Goal: Information Seeking & Learning: Learn about a topic

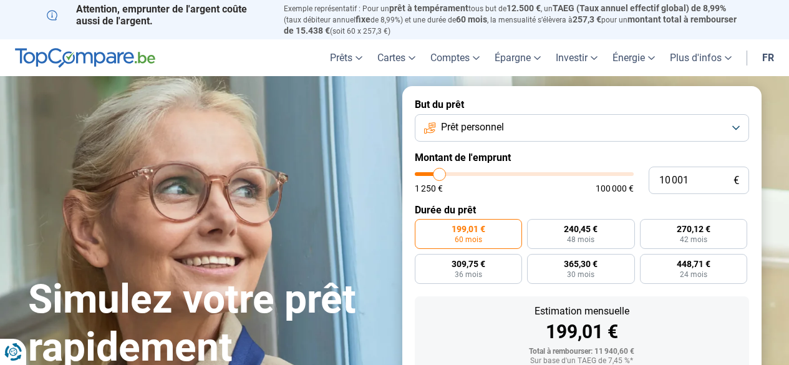
type input "8 750"
type input "8750"
type input "9 500"
type input "9500"
type input "9 750"
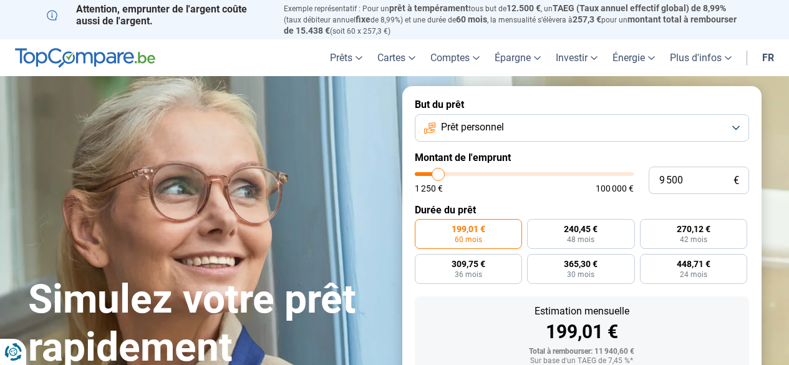
type input "9750"
type input "10 500"
type input "10500"
type input "11 250"
type input "11250"
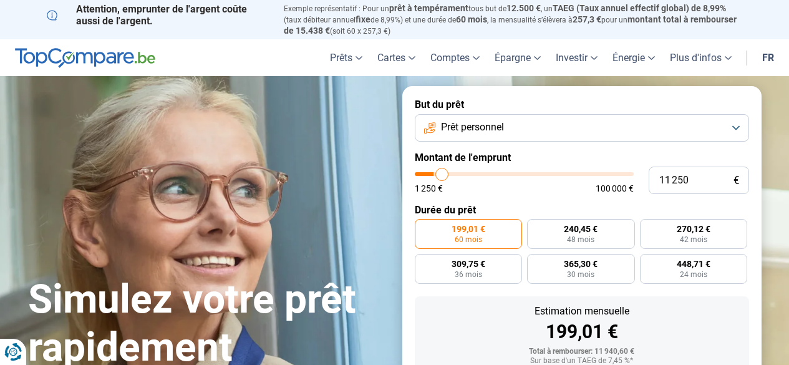
type input "12 500"
type input "12500"
type input "13 500"
type input "13500"
type input "14 250"
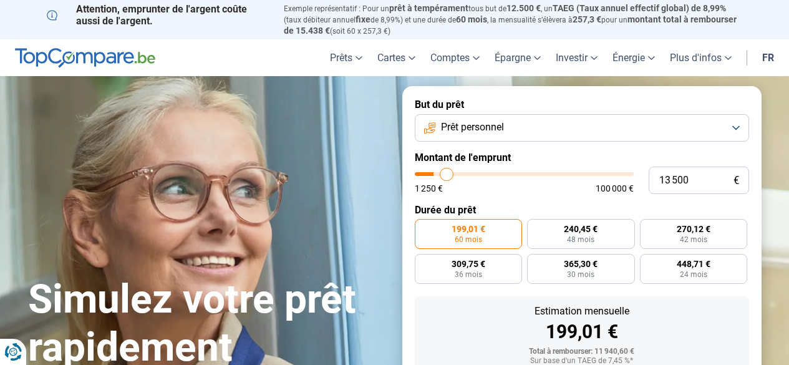
type input "14250"
type input "15 000"
type input "15000"
type input "16 500"
type input "16500"
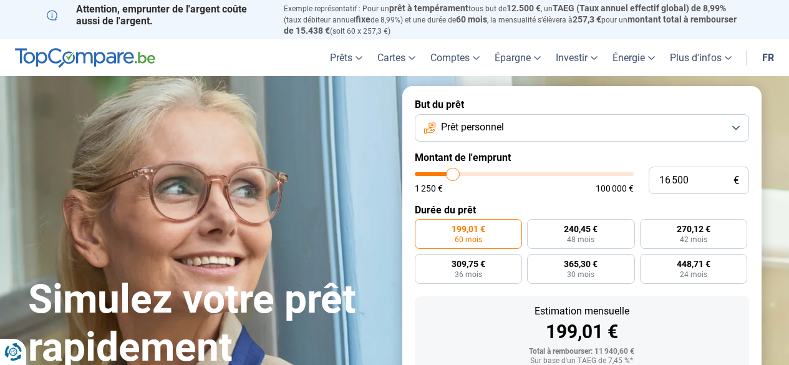
type input "18 000"
type input "18000"
type input "19 500"
type input "19500"
type input "20 750"
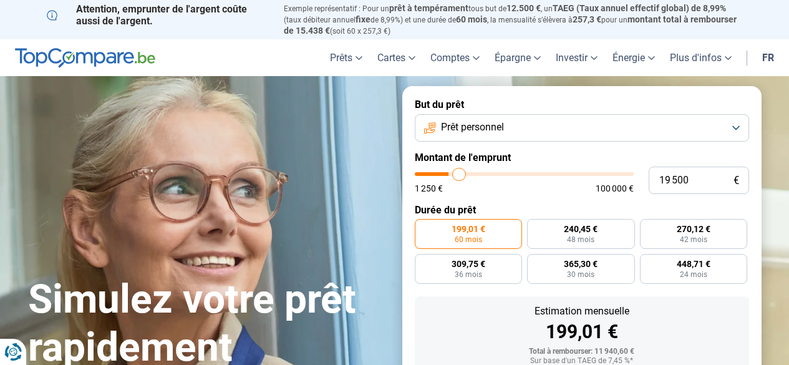
type input "20750"
type input "22 000"
type input "22000"
type input "22 750"
type input "22750"
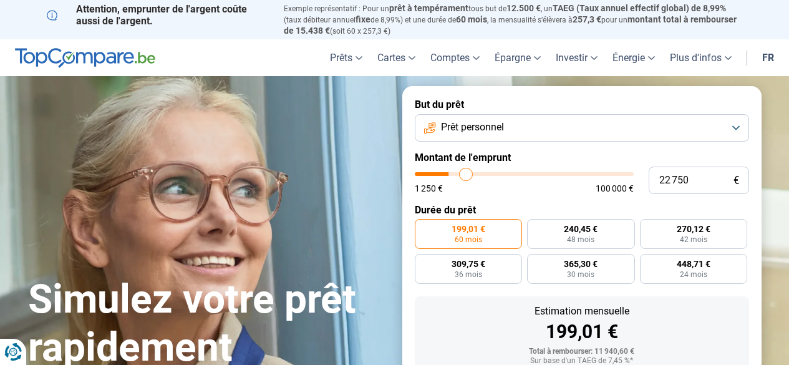
type input "23 750"
type input "23750"
type input "25 000"
type input "25000"
type input "25 750"
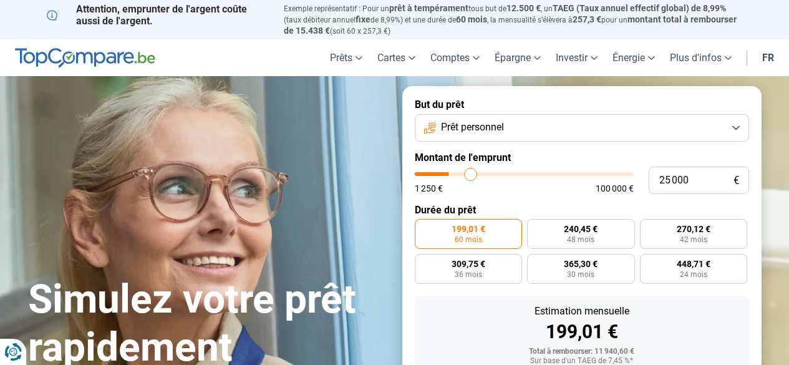
type input "25750"
type input "26 750"
type input "26750"
type input "27 250"
type input "27250"
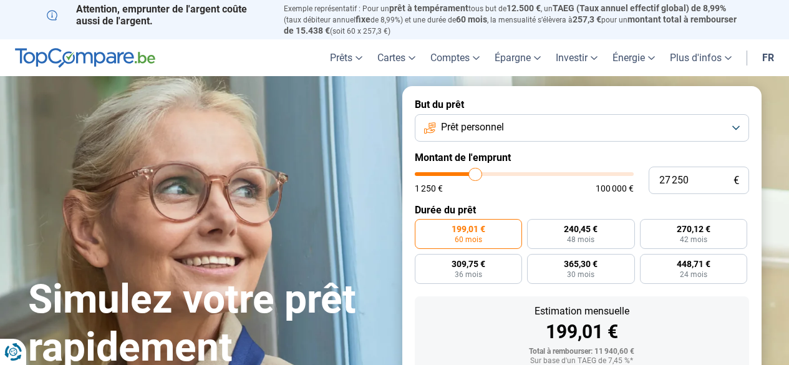
type input "28 000"
type input "28000"
type input "28 750"
type input "28750"
type input "29 250"
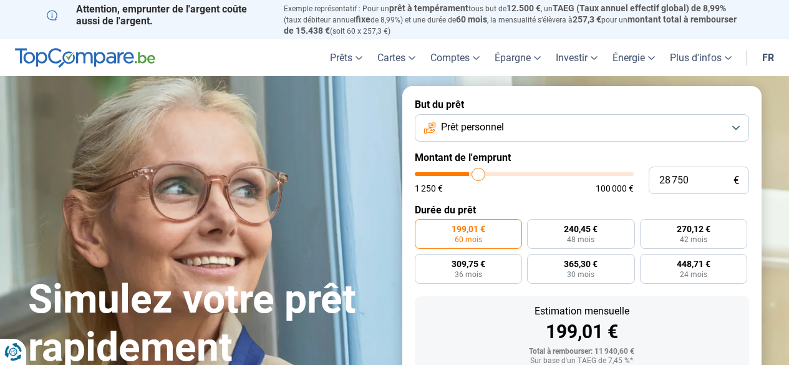
type input "29250"
type input "29 750"
type input "29750"
type input "30 250"
type input "30250"
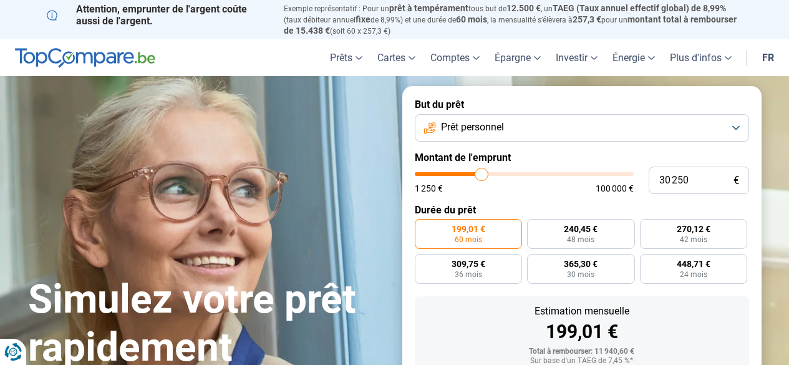
type input "31 000"
type input "31000"
type input "31 500"
type input "31500"
type input "32 250"
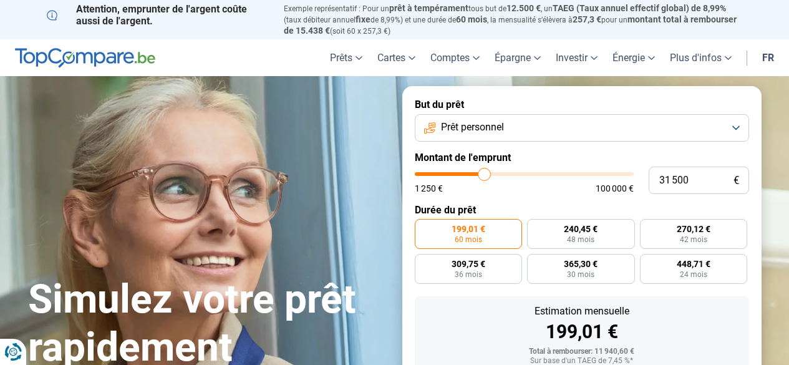
type input "32250"
type input "32 750"
type input "32750"
type input "33 250"
type input "33250"
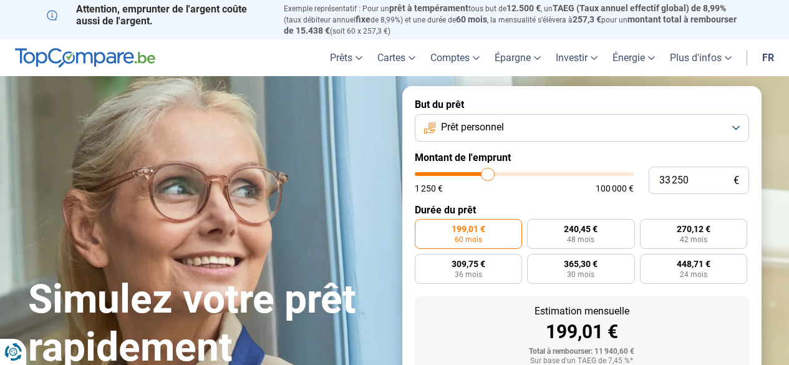
type input "34 000"
type input "34000"
type input "34 750"
type input "34750"
type input "35 250"
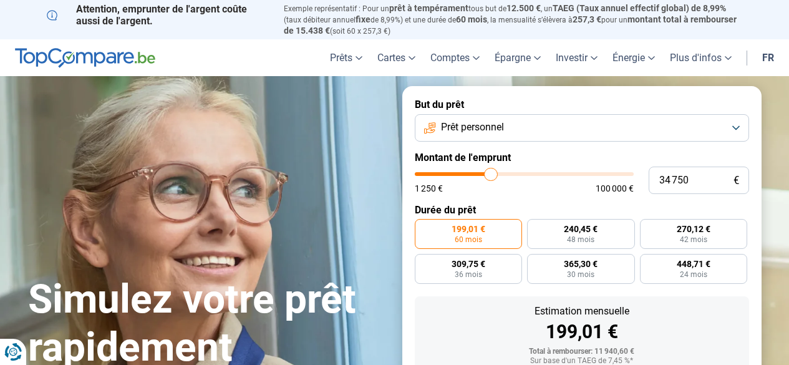
type input "35250"
type input "35 750"
type input "35750"
type input "36 000"
type input "36000"
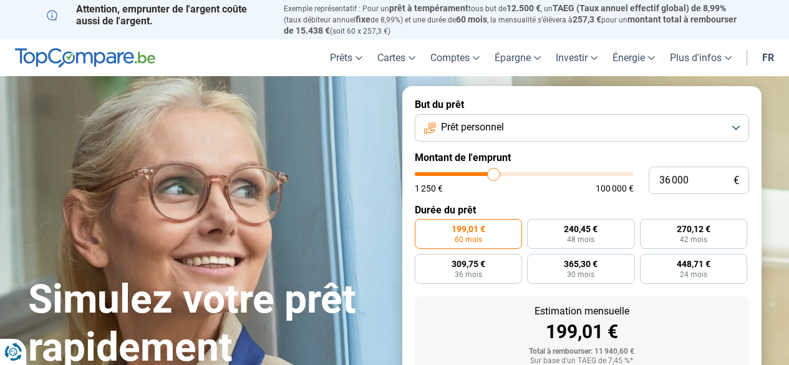
type input "36 250"
type input "36250"
type input "36 500"
type input "36500"
type input "36 750"
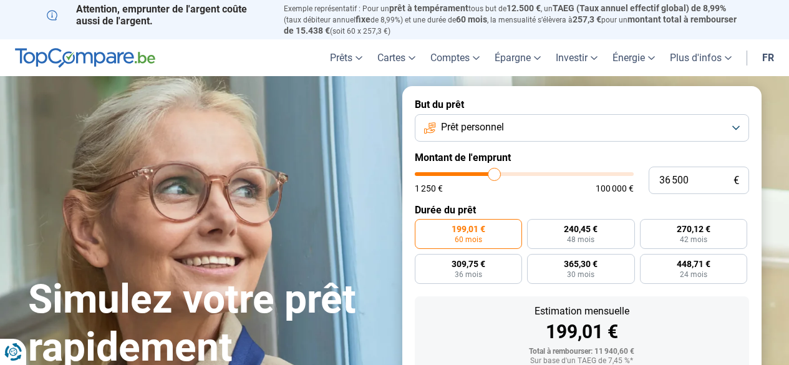
type input "36750"
type input "37 000"
type input "37000"
type input "37 250"
type input "37250"
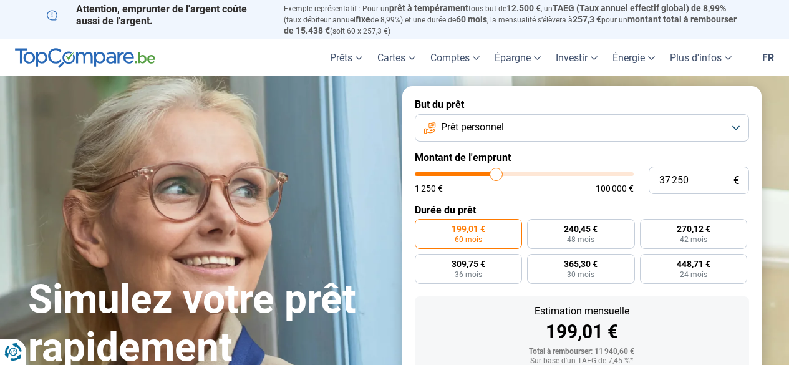
type input "37 500"
type input "37500"
type input "36 750"
type input "36750"
type input "35 250"
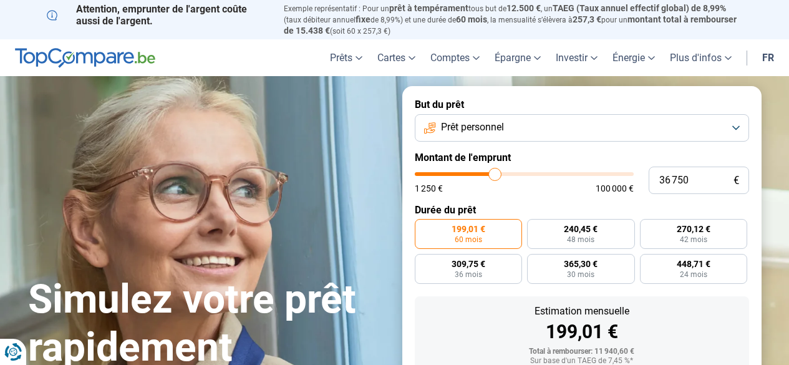
type input "35250"
type input "32 750"
type input "32750"
type input "28 250"
type input "28250"
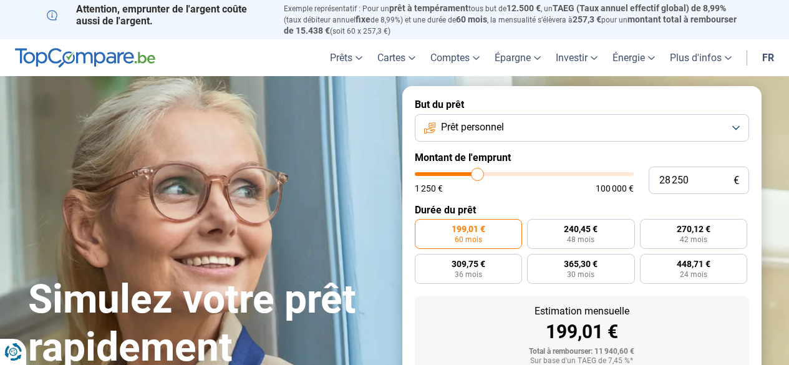
type input "25 250"
type input "25250"
type input "23 750"
type input "23750"
type input "21 750"
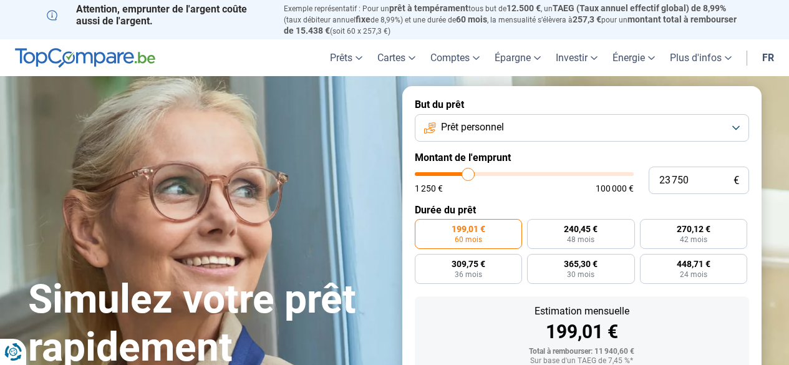
type input "21750"
type input "19 750"
type input "19750"
type input "18 500"
type input "18500"
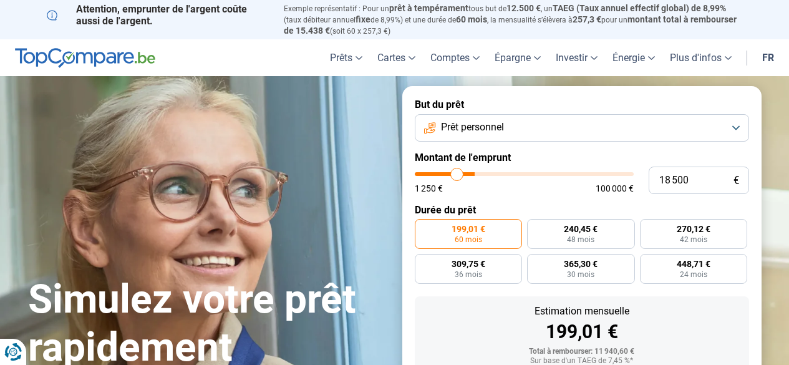
type input "17 750"
type input "17750"
type input "17 250"
type input "17250"
type input "17 750"
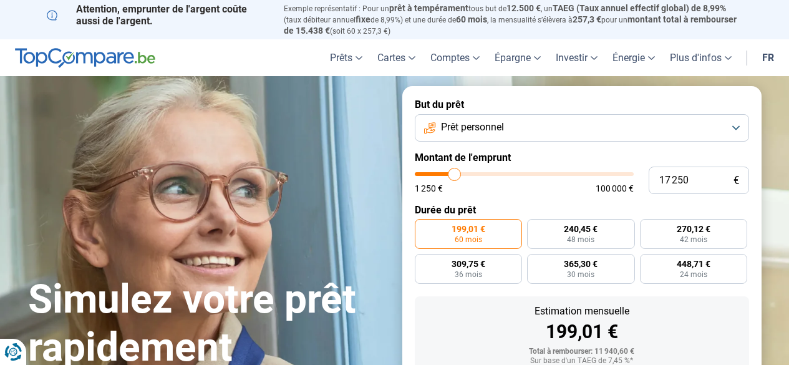
type input "17750"
type input "18 500"
type input "18500"
type input "19 000"
type input "19000"
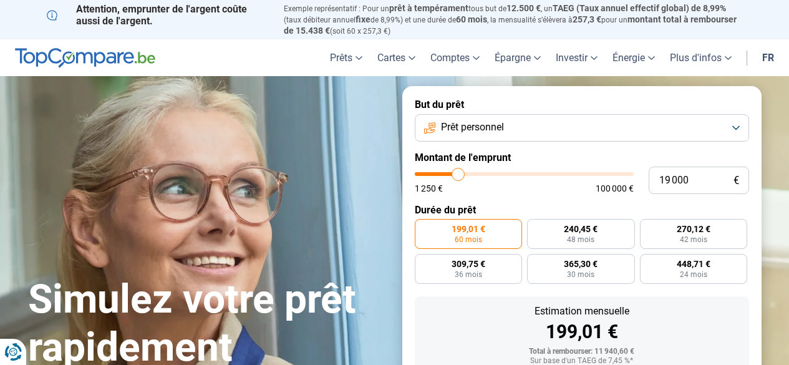
type input "19 250"
drag, startPoint x: 436, startPoint y: 168, endPoint x: 459, endPoint y: 170, distance: 22.5
type input "19250"
click at [459, 172] on input "range" at bounding box center [524, 174] width 219 height 4
radio input "false"
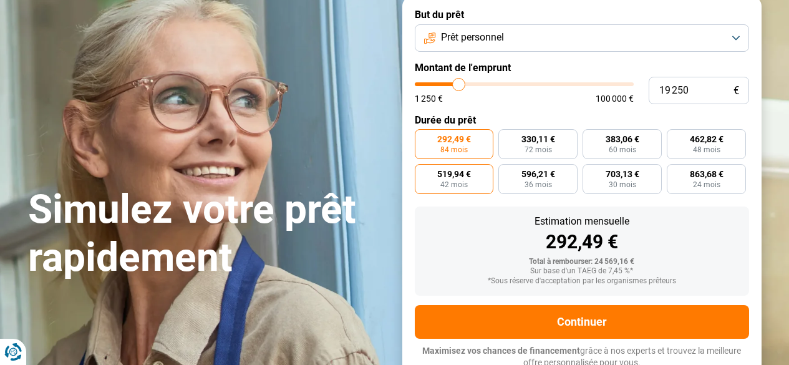
scroll to position [94, 0]
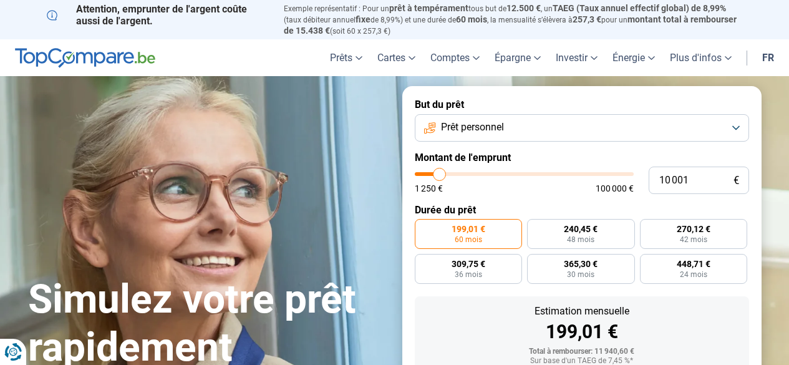
type input "11 000"
type input "11000"
type input "11 250"
type input "11250"
type input "11 500"
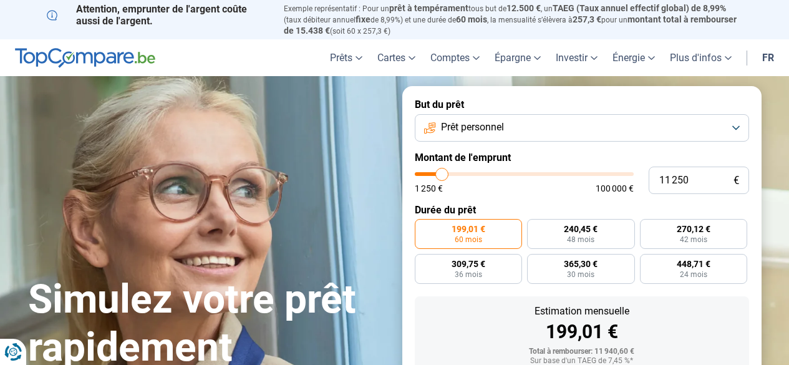
type input "11500"
type input "11 750"
type input "11750"
type input "12 000"
type input "12000"
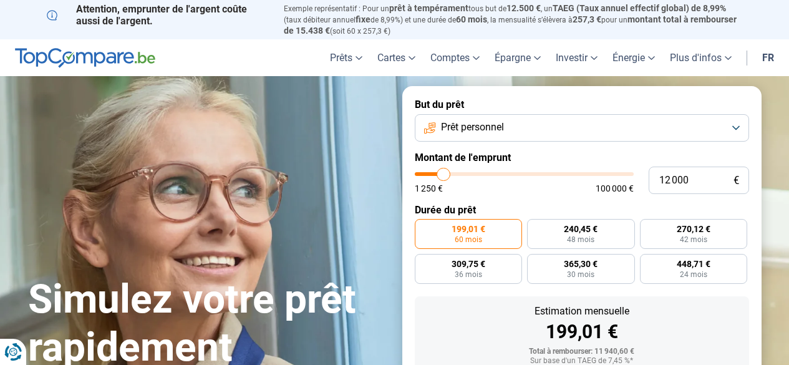
type input "12 750"
type input "12750"
type input "13 250"
type input "13250"
type input "13 500"
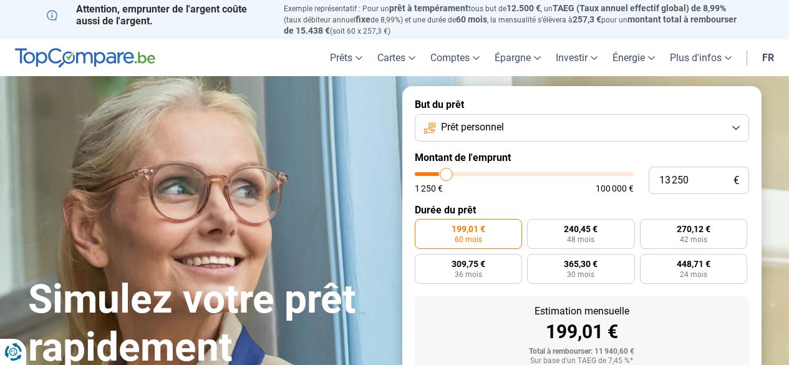
type input "13500"
type input "13 750"
type input "13750"
type input "14 000"
type input "14000"
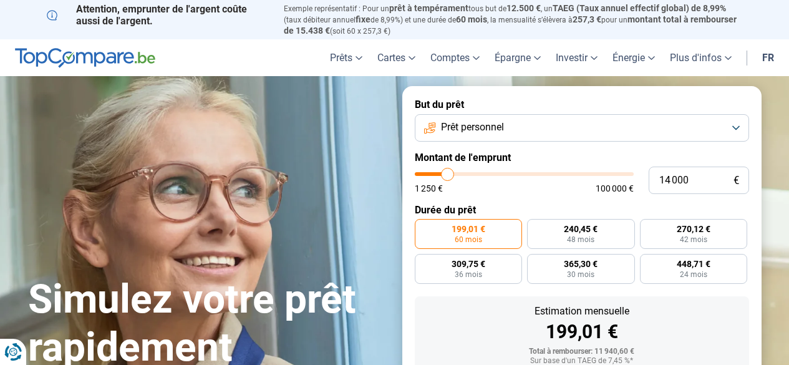
type input "14 500"
type input "14500"
type input "14 750"
type input "14750"
type input "15 500"
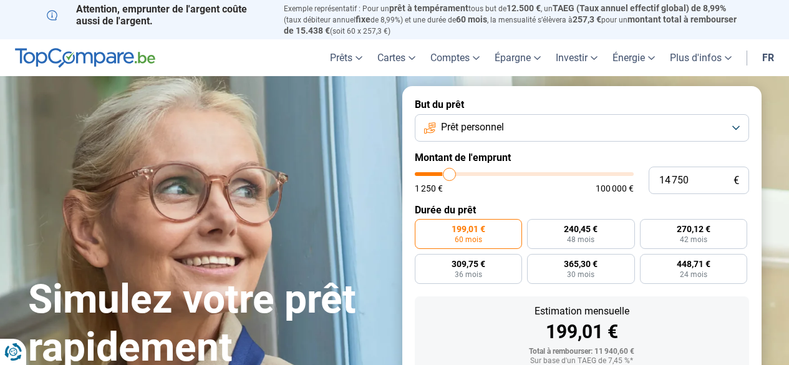
type input "15500"
type input "15 750"
type input "15750"
type input "16 000"
type input "16000"
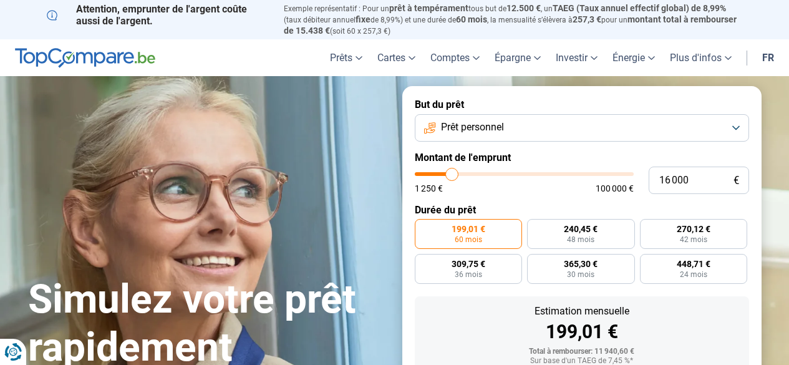
type input "16 250"
type input "16250"
type input "16 750"
type input "16750"
type input "17 000"
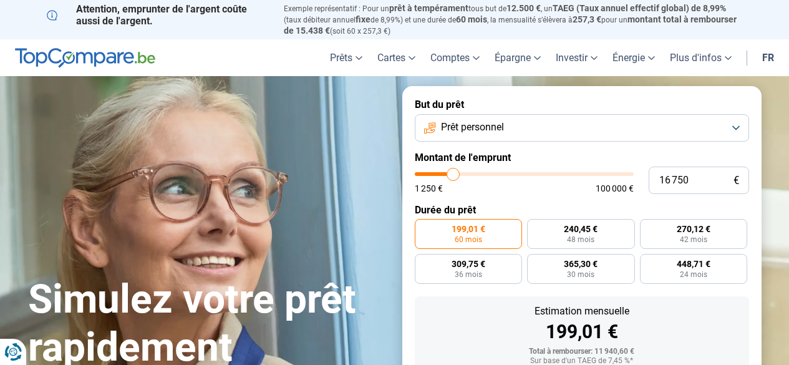
type input "17000"
type input "17 750"
type input "17750"
type input "18 000"
type input "18000"
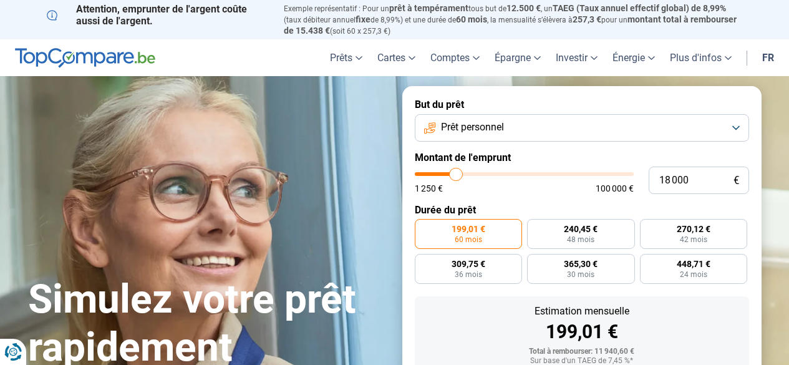
type input "18 250"
type input "18250"
type input "18 500"
type input "18500"
type input "18 750"
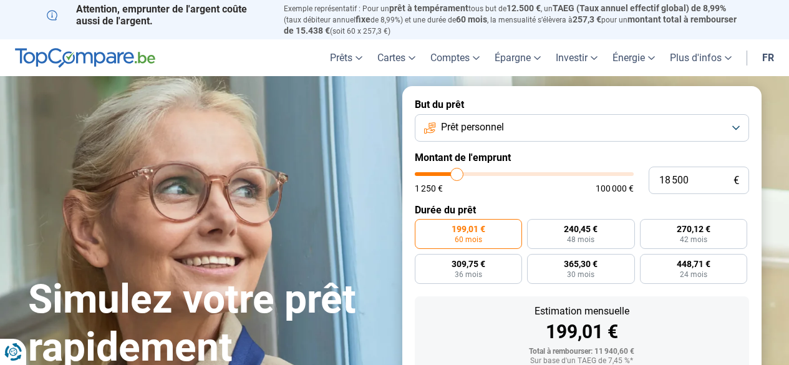
type input "18750"
type input "19 500"
drag, startPoint x: 441, startPoint y: 172, endPoint x: 460, endPoint y: 172, distance: 18.7
type input "19500"
click at [460, 172] on input "range" at bounding box center [524, 174] width 219 height 4
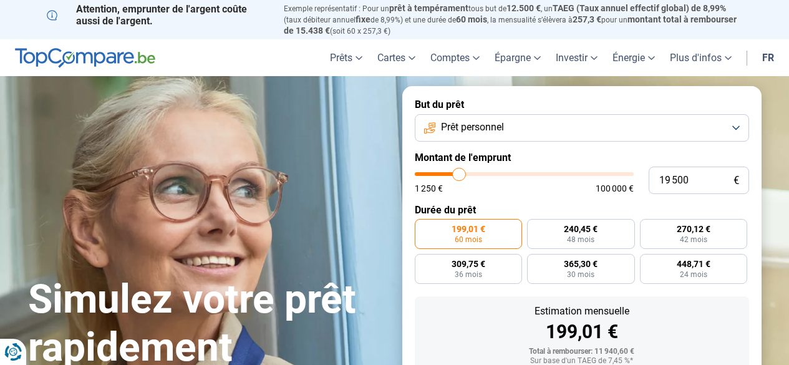
radio input "false"
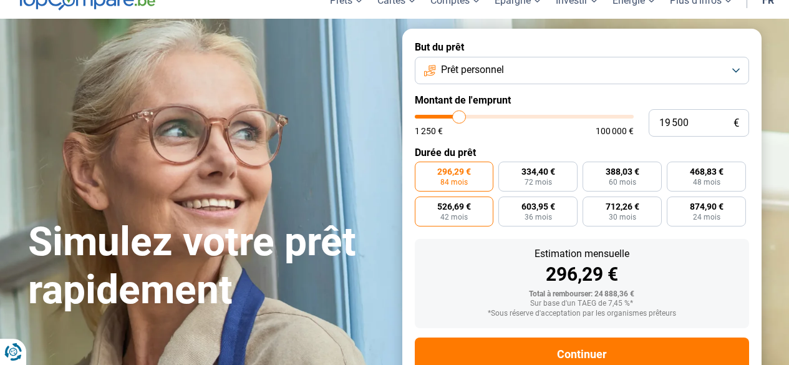
scroll to position [94, 0]
